Goal: Task Accomplishment & Management: Use online tool/utility

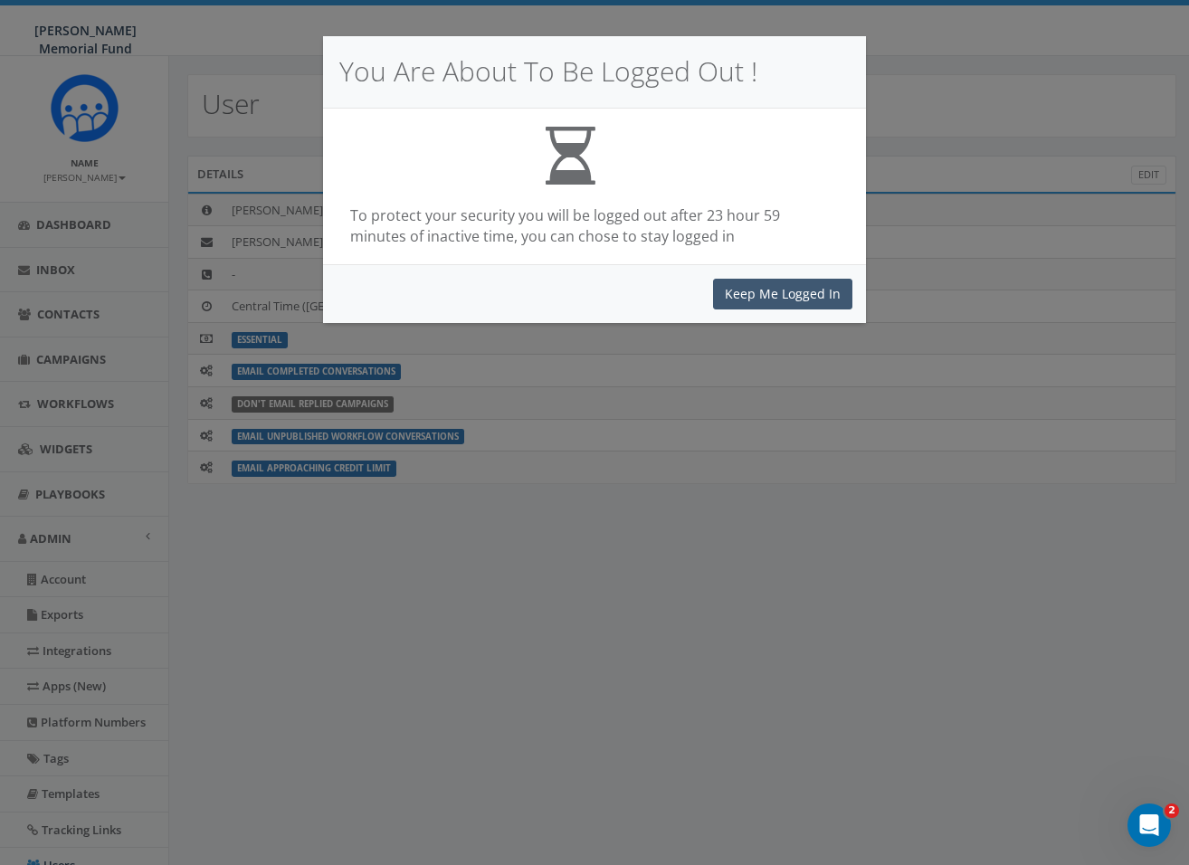
click at [800, 299] on button "Keep Me Logged In" at bounding box center [782, 294] width 139 height 31
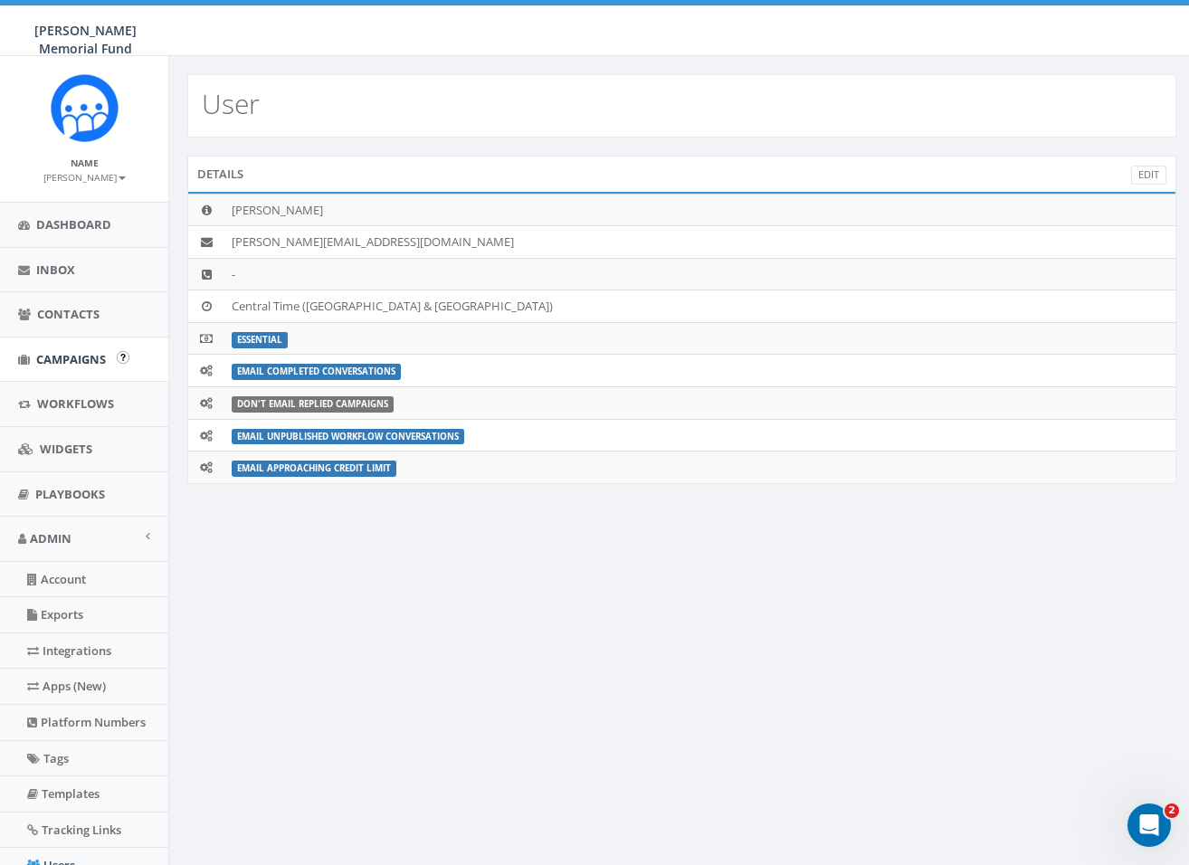
click at [68, 363] on span "Campaigns" at bounding box center [71, 359] width 70 height 16
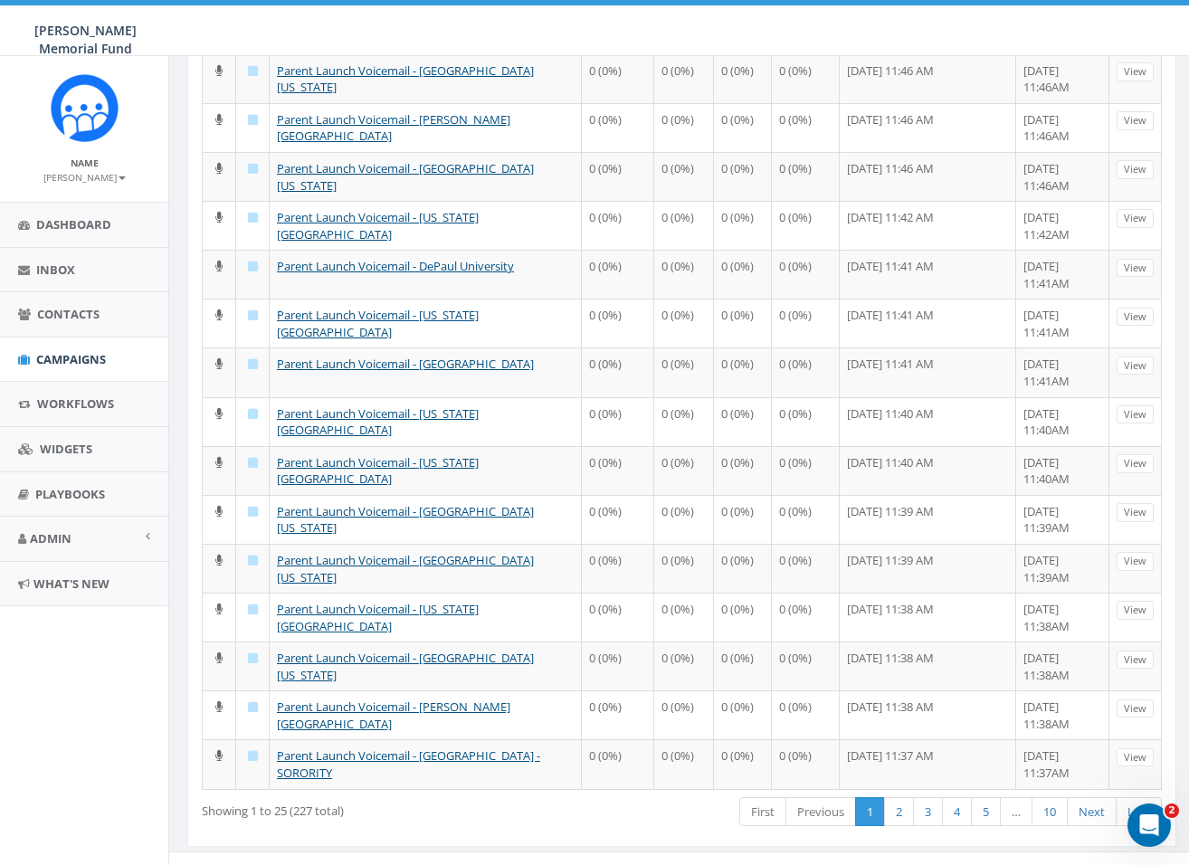
scroll to position [653, 0]
click at [894, 799] on link "2" at bounding box center [899, 814] width 30 height 30
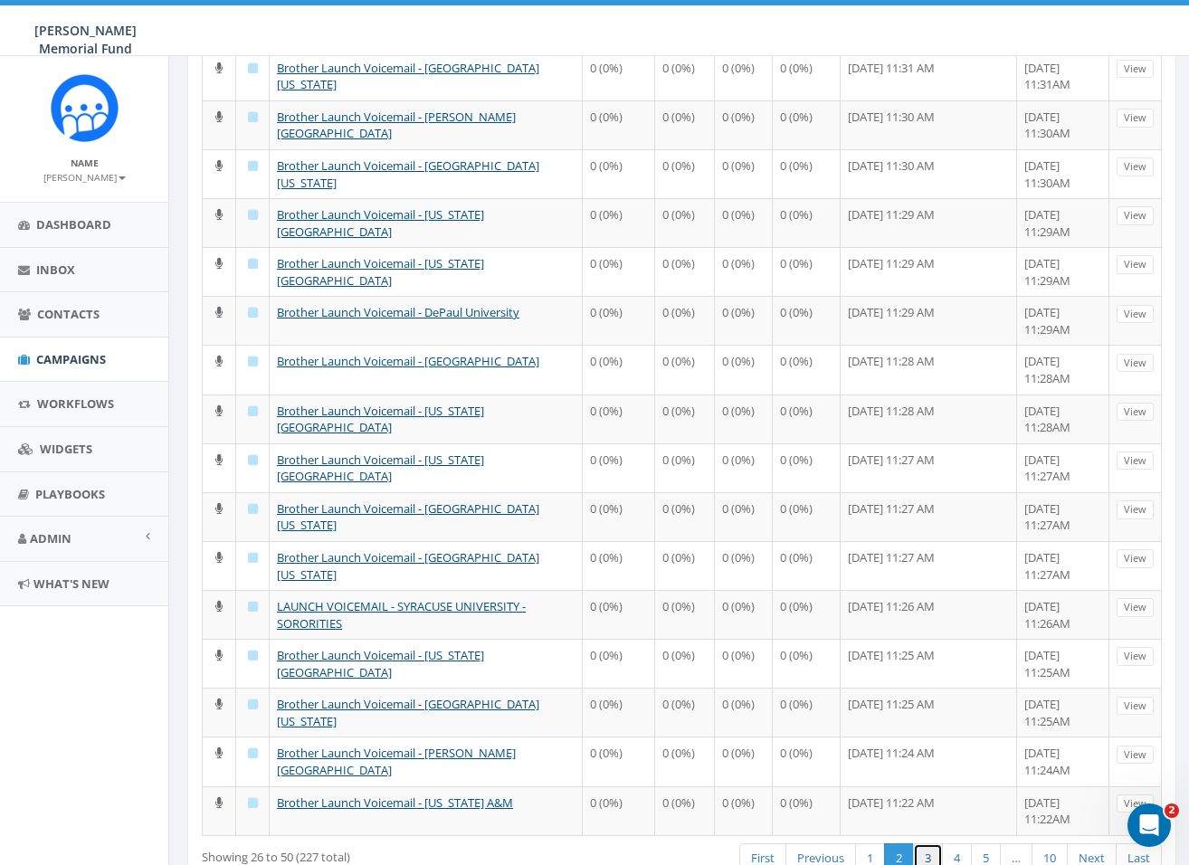
click at [923, 843] on link "3" at bounding box center [928, 858] width 30 height 30
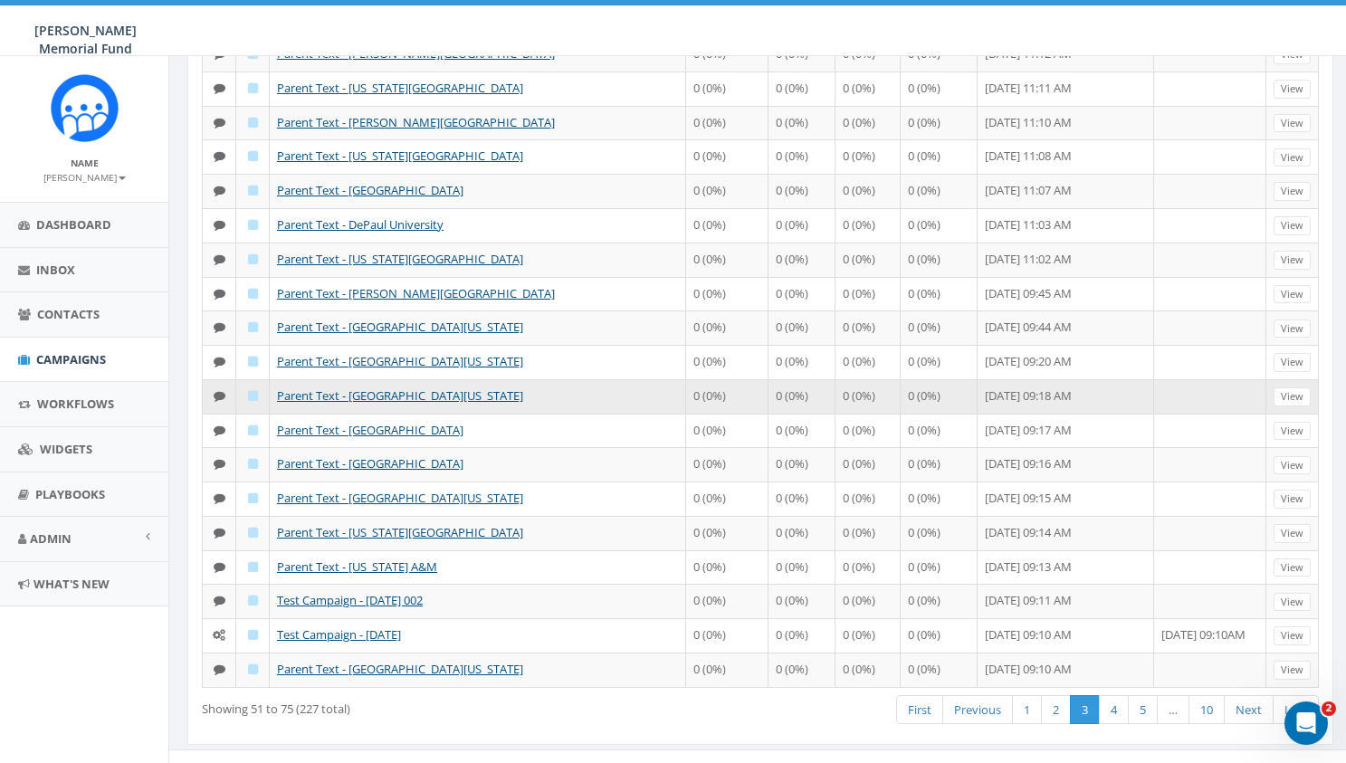
scroll to position [424, 0]
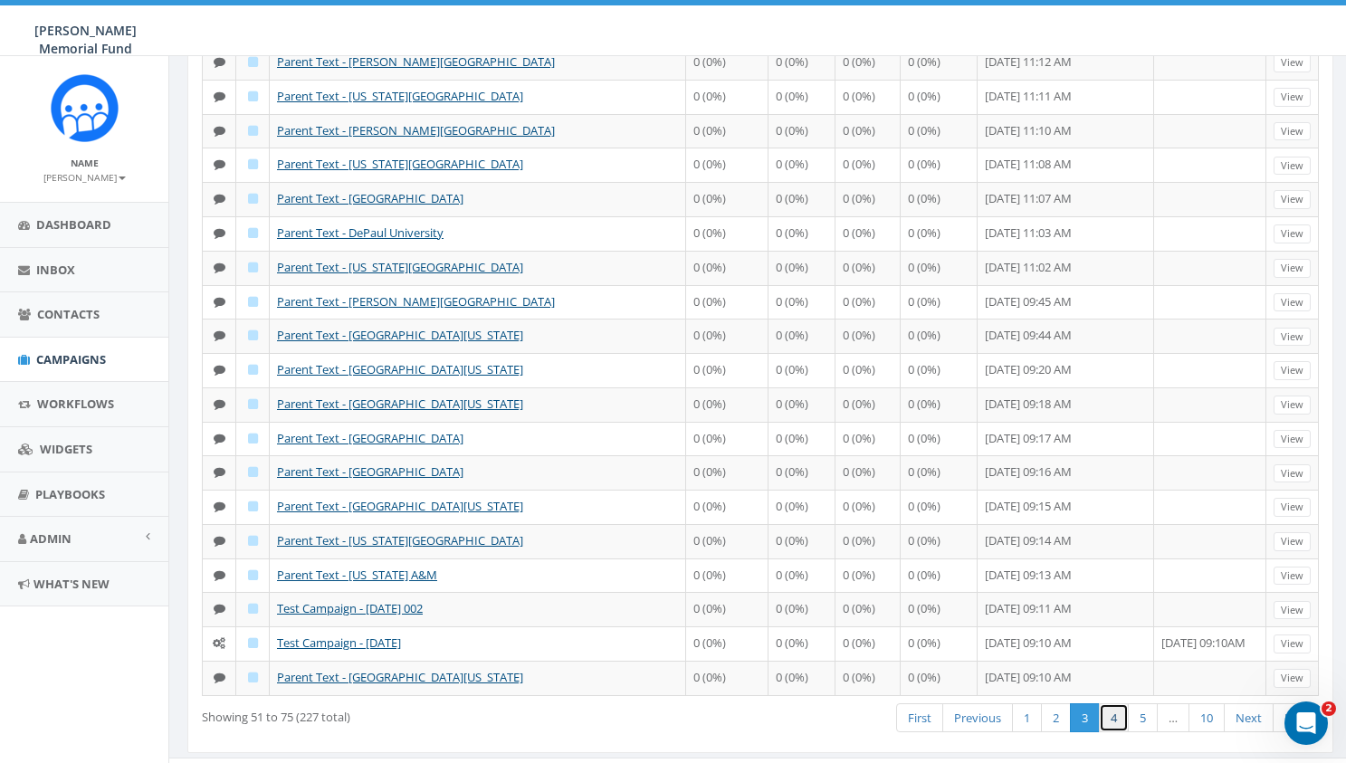
click at [1117, 710] on link "4" at bounding box center [1114, 718] width 30 height 30
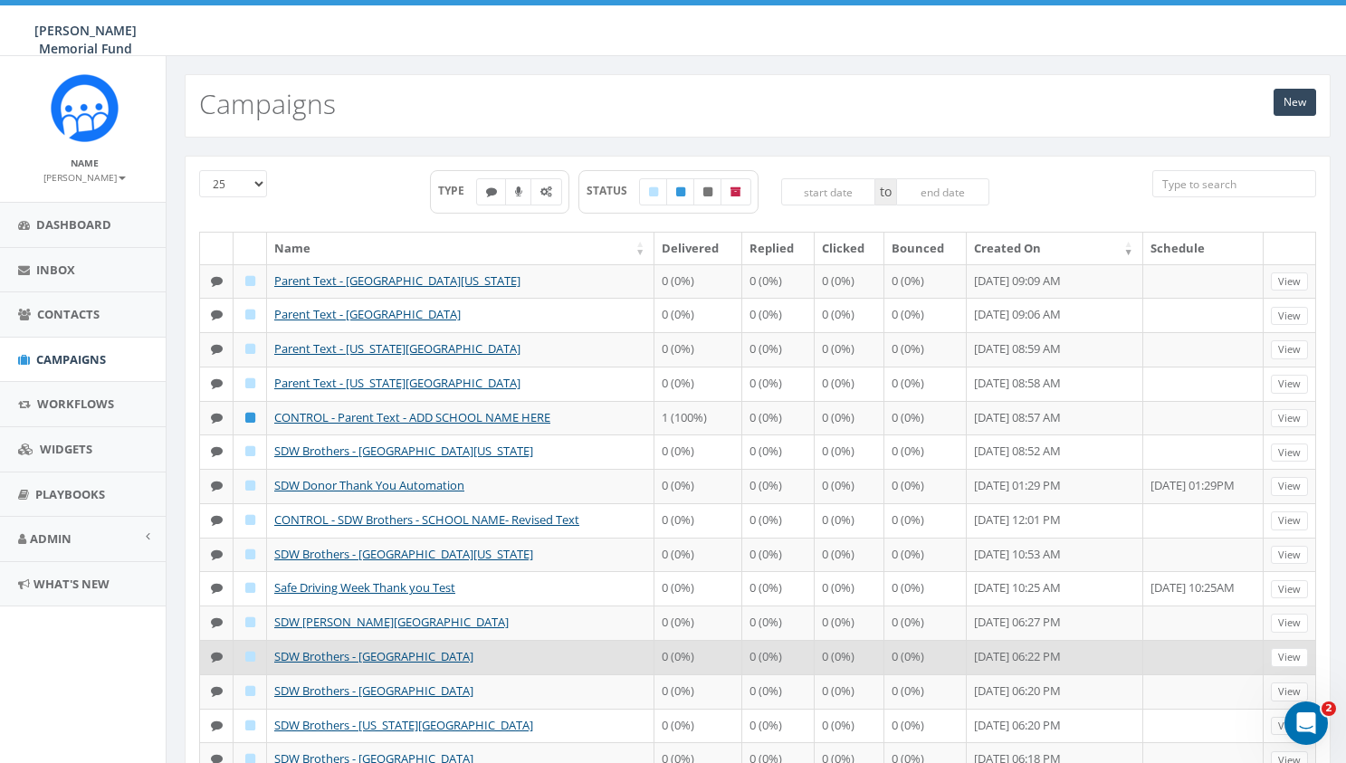
scroll to position [0, 3]
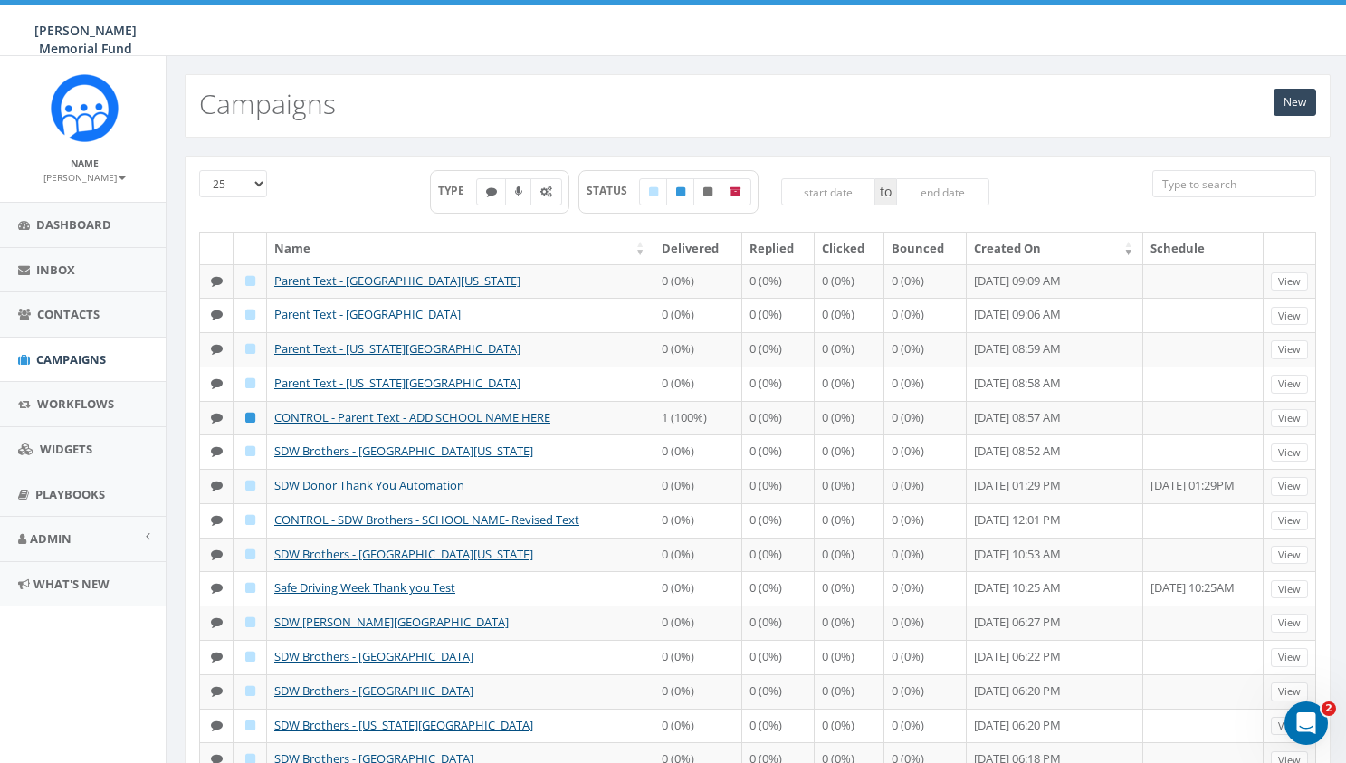
click at [1176, 179] on input "search" at bounding box center [1234, 183] width 164 height 27
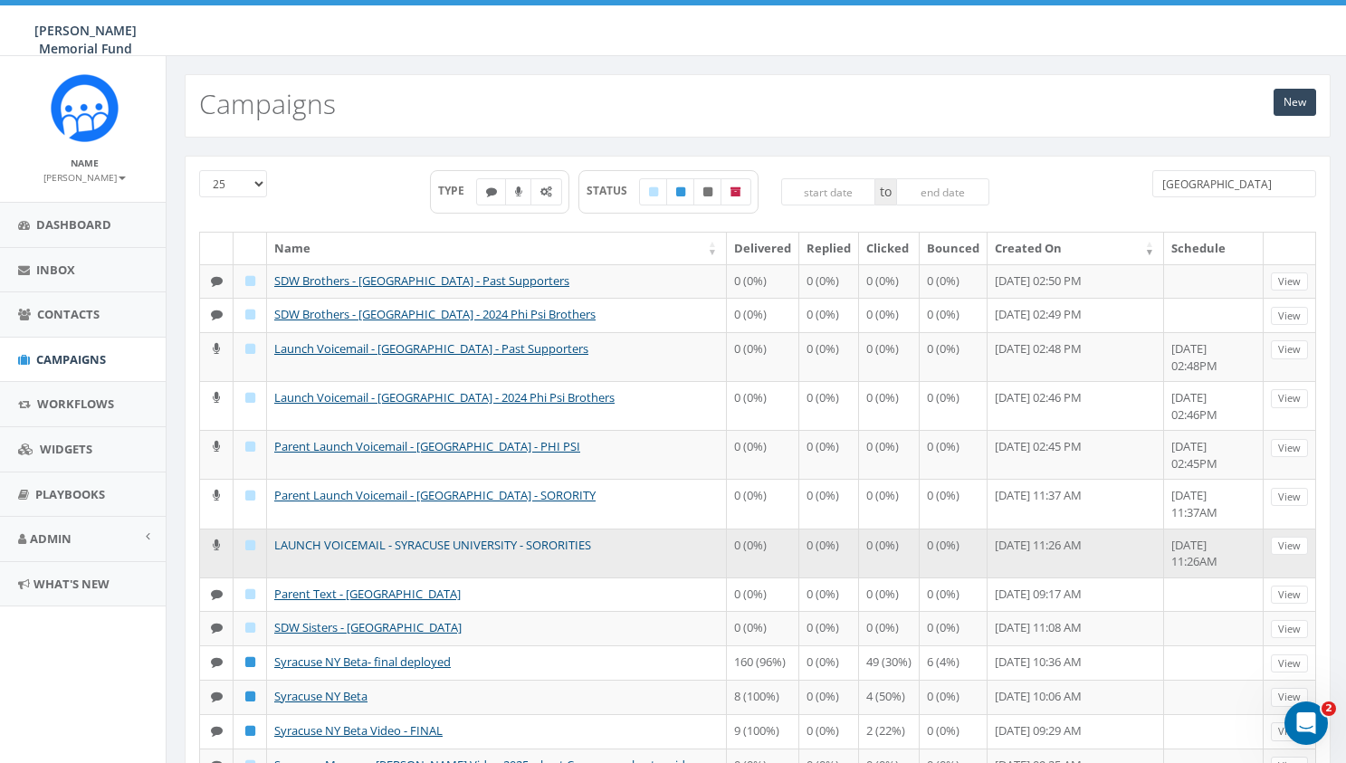
type input "syracuse"
click at [500, 537] on link "LAUNCH VOICEMAIL - SYRACUSE UNIVERSITY - SORORITIES" at bounding box center [432, 545] width 317 height 16
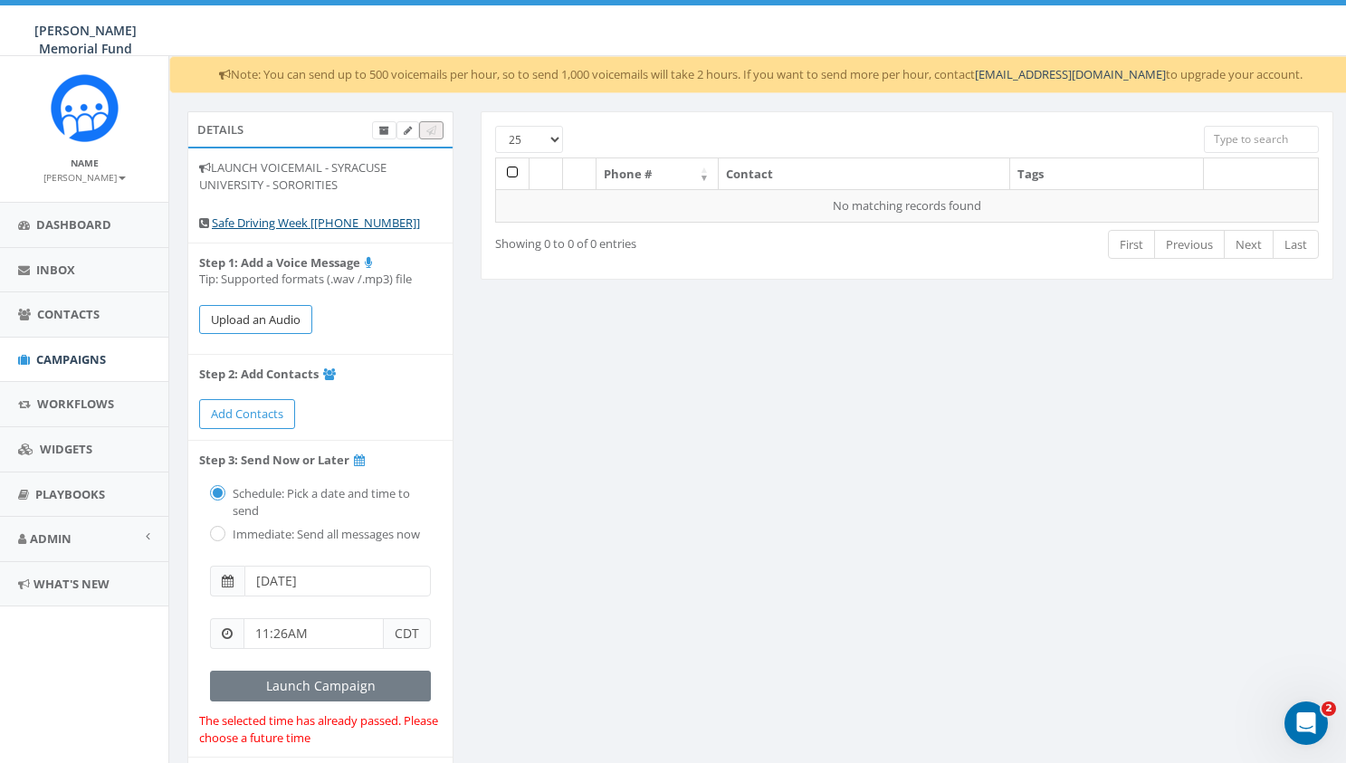
click at [248, 311] on button "Upload an Audio" at bounding box center [255, 320] width 113 height 30
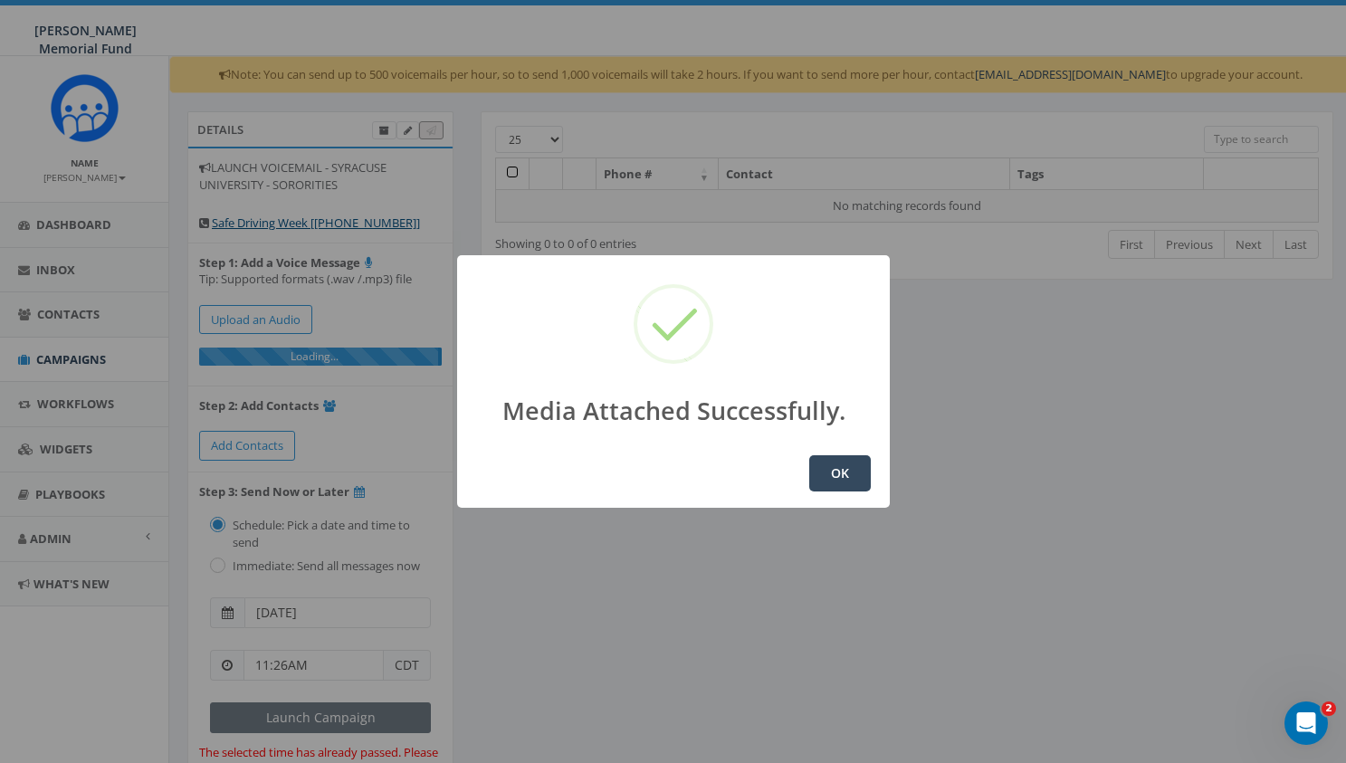
click at [838, 483] on button "OK" at bounding box center [840, 473] width 62 height 36
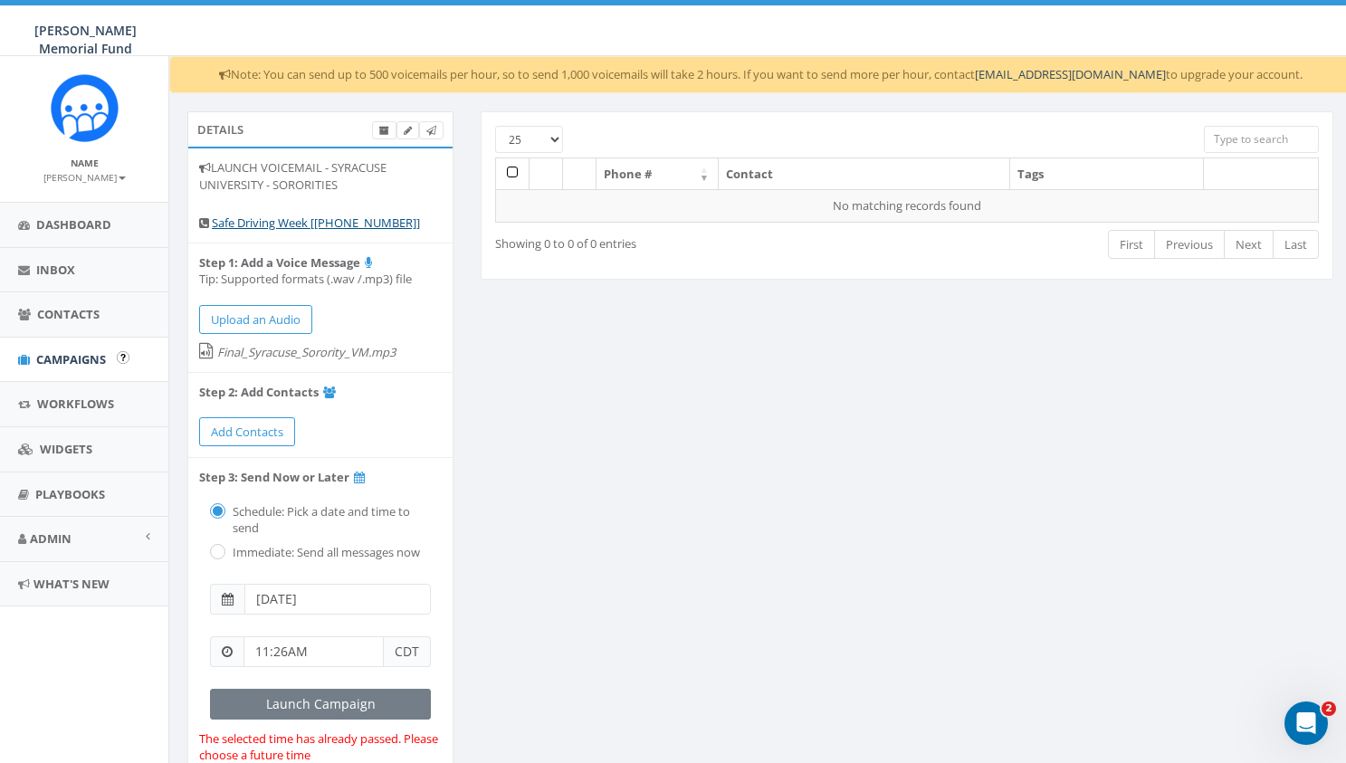
click at [67, 355] on span "Campaigns" at bounding box center [71, 359] width 70 height 16
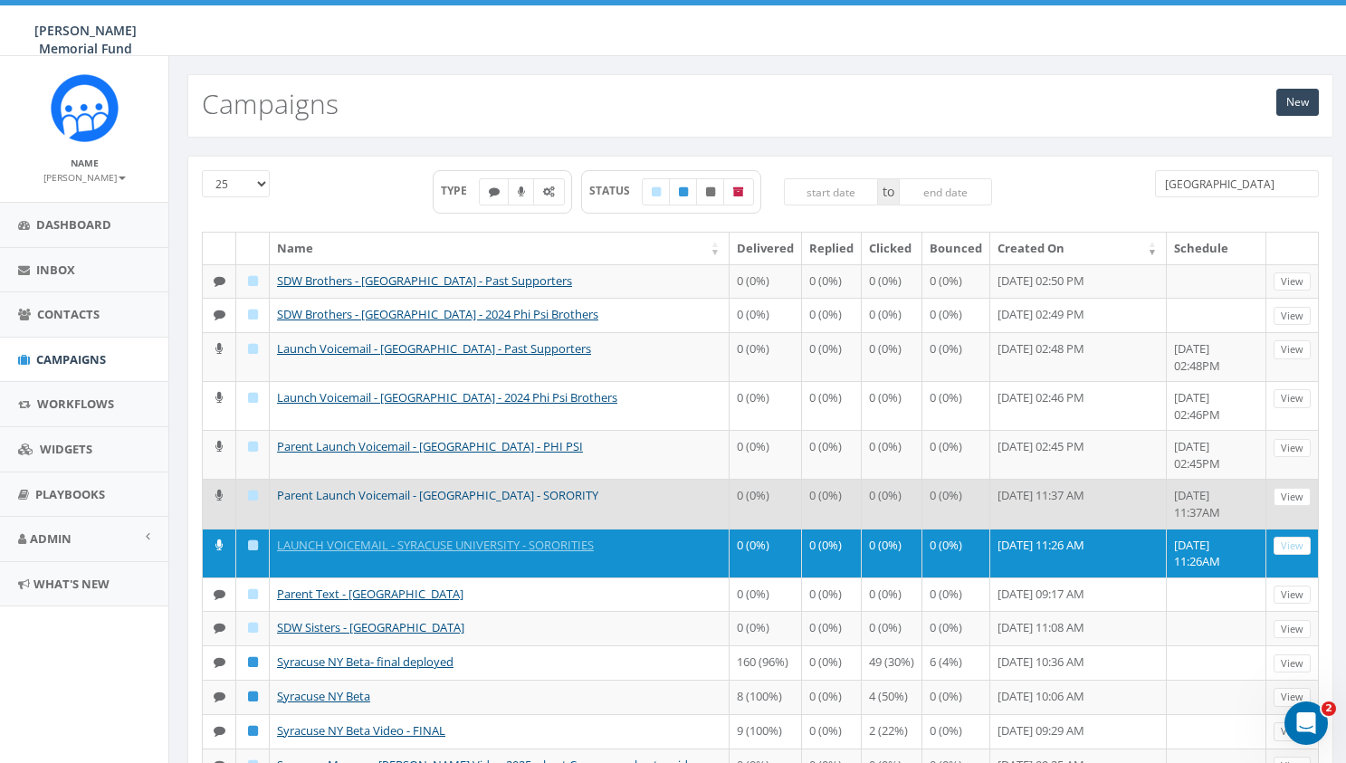
click at [389, 487] on link "Parent Launch Voicemail - [GEOGRAPHIC_DATA] - SORORITY" at bounding box center [437, 495] width 321 height 16
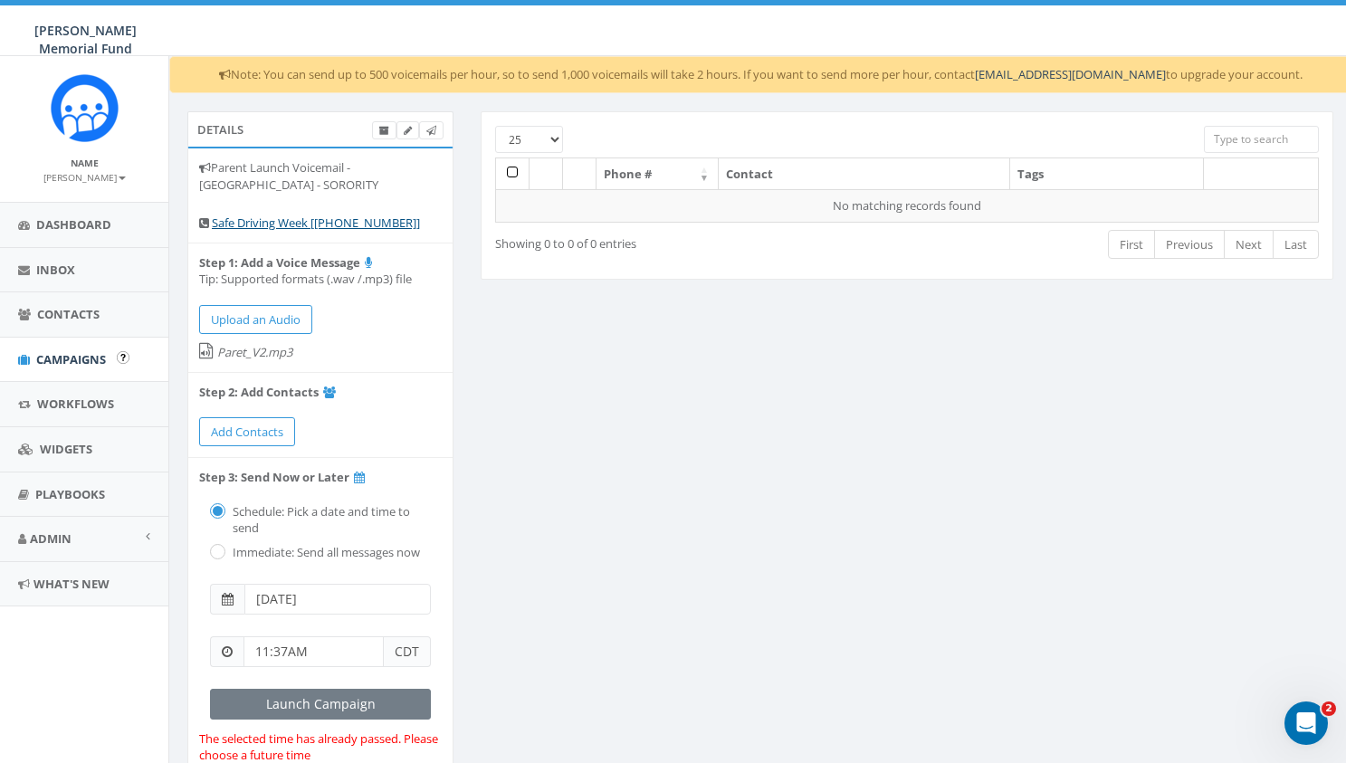
click at [72, 358] on span "Campaigns" at bounding box center [71, 359] width 70 height 16
